Goal: Transaction & Acquisition: Register for event/course

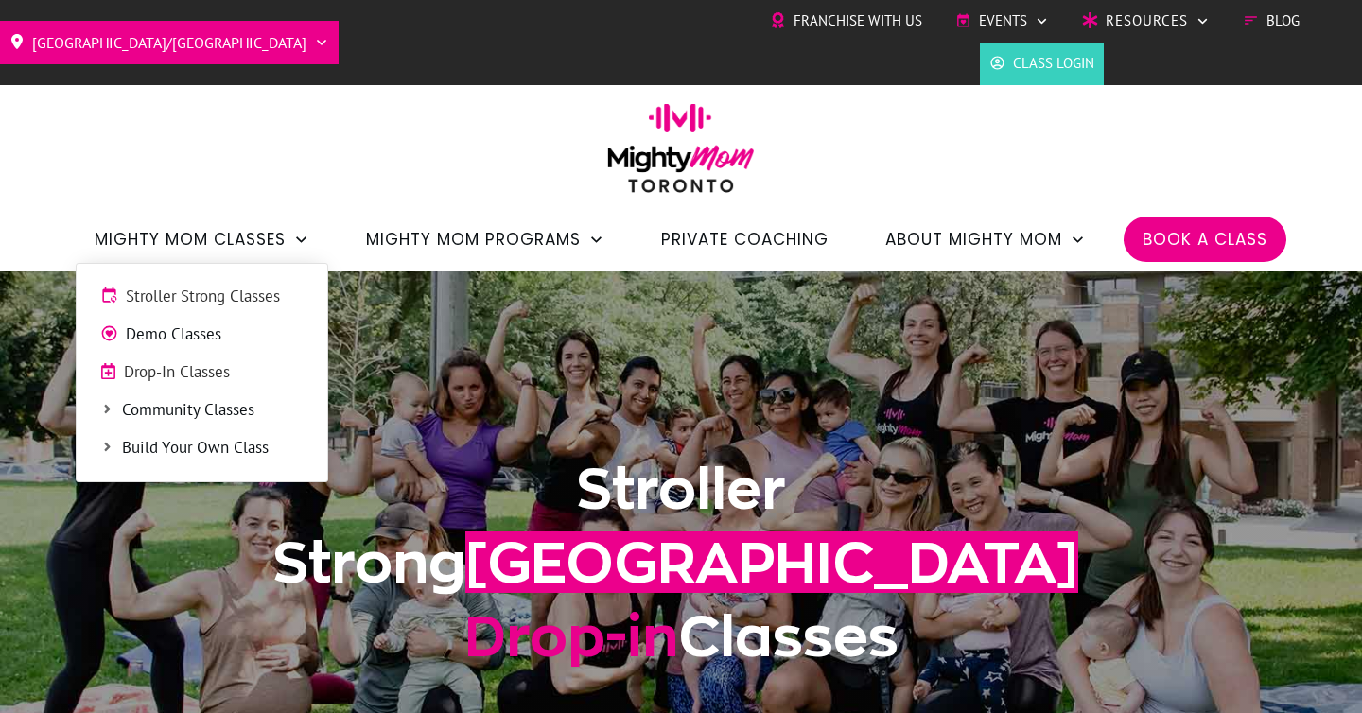
click at [264, 299] on span "Stroller Strong Classes" at bounding box center [215, 297] width 178 height 25
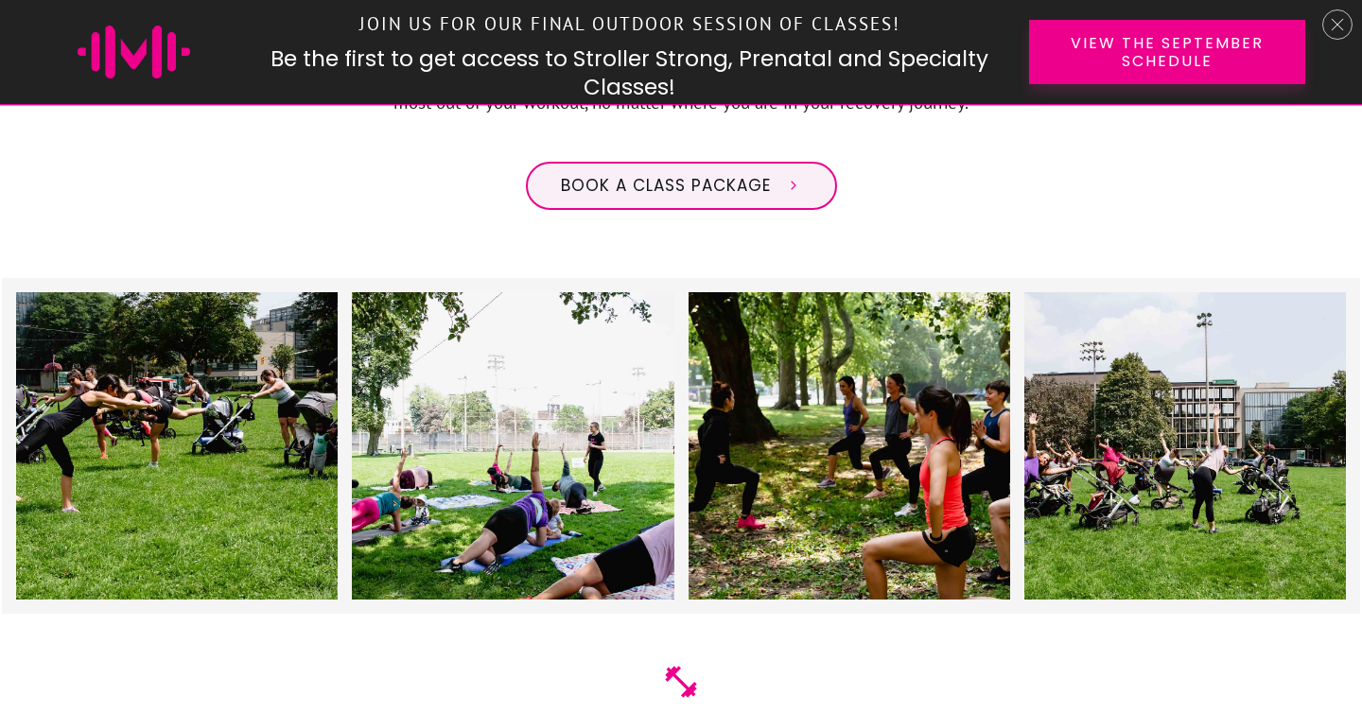
scroll to position [1815, 0]
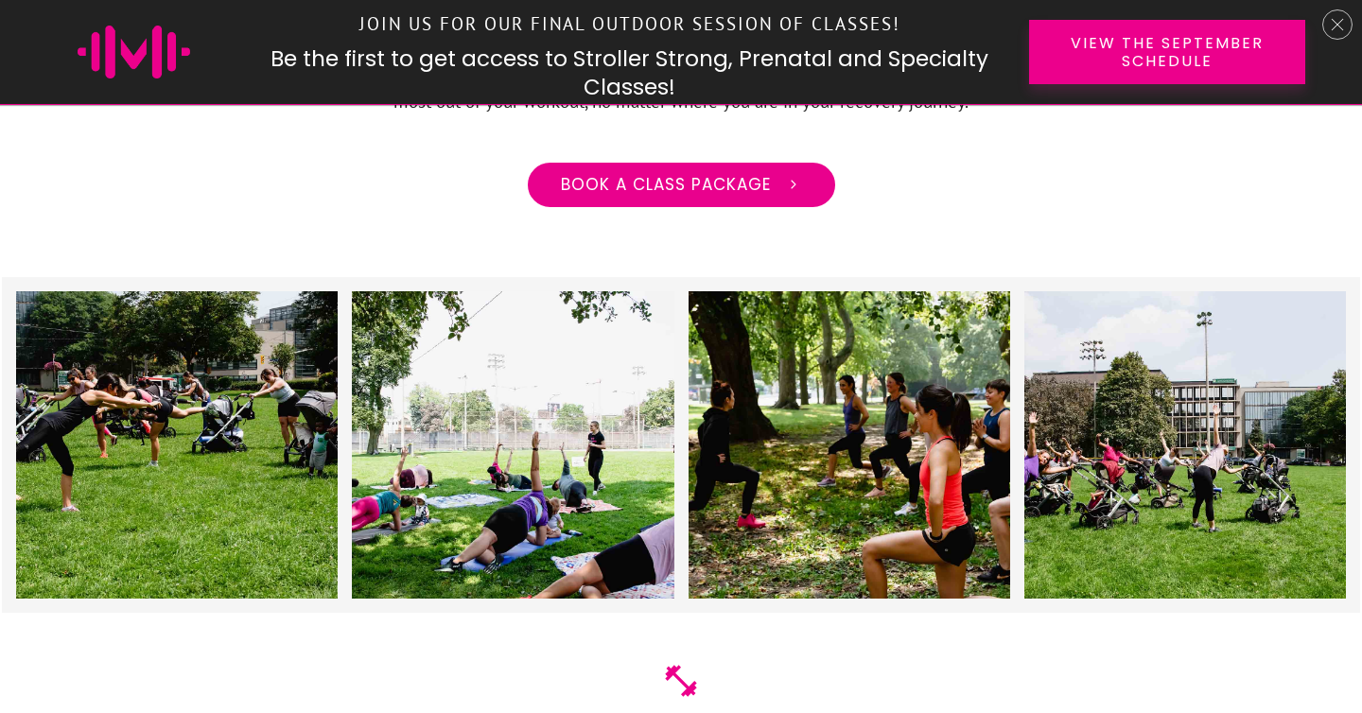
click at [702, 175] on span "Book a class package" at bounding box center [666, 185] width 210 height 21
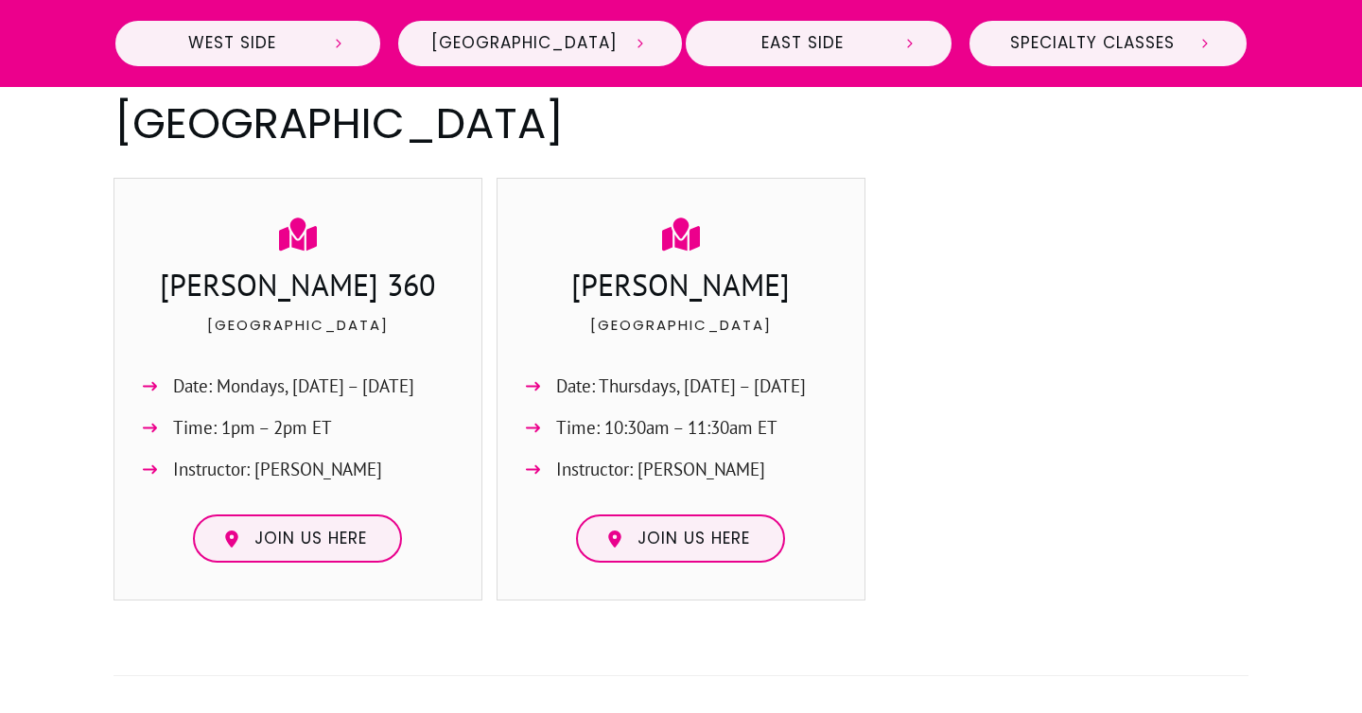
scroll to position [1541, 0]
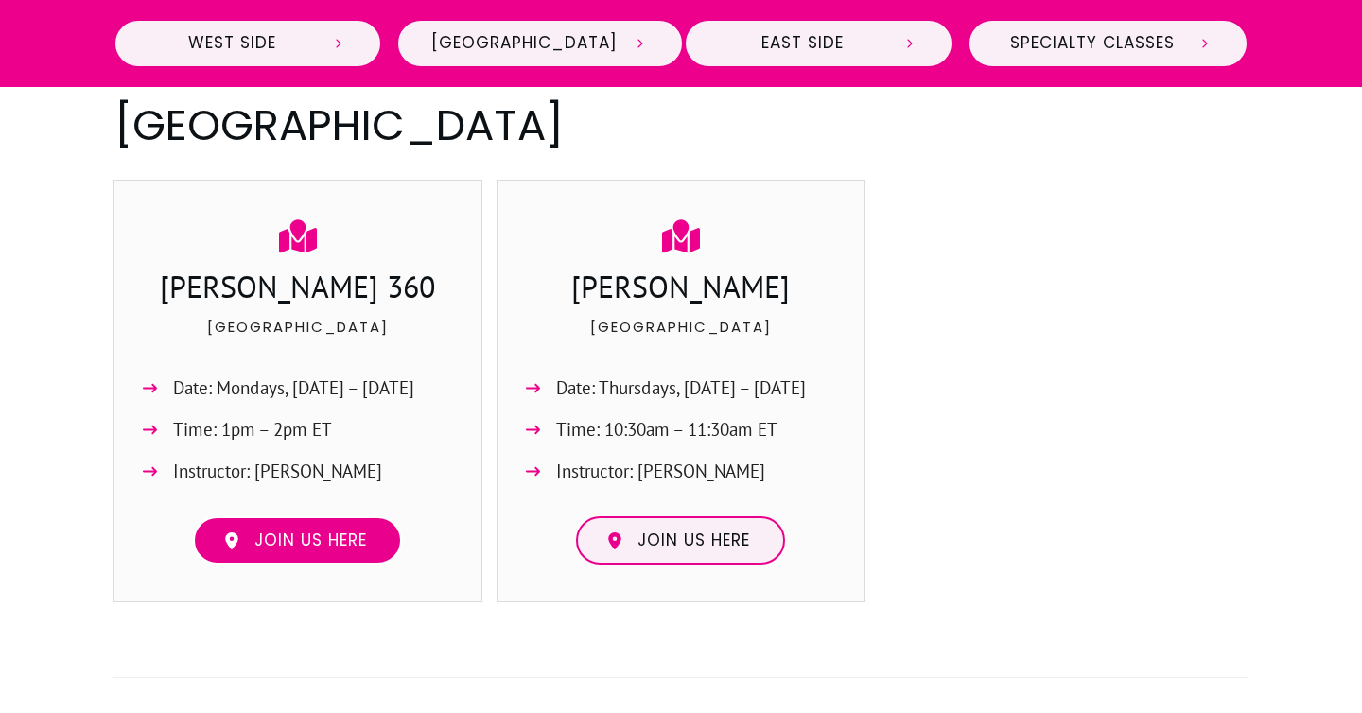
click at [341, 530] on span "Join us here" at bounding box center [310, 540] width 113 height 21
